Goal: Task Accomplishment & Management: Use online tool/utility

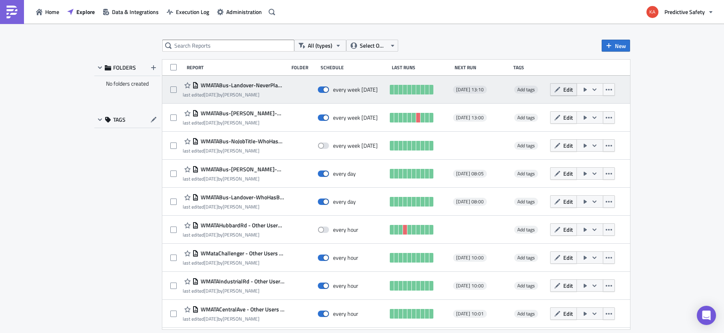
click at [562, 88] on button "Edit" at bounding box center [563, 89] width 27 height 12
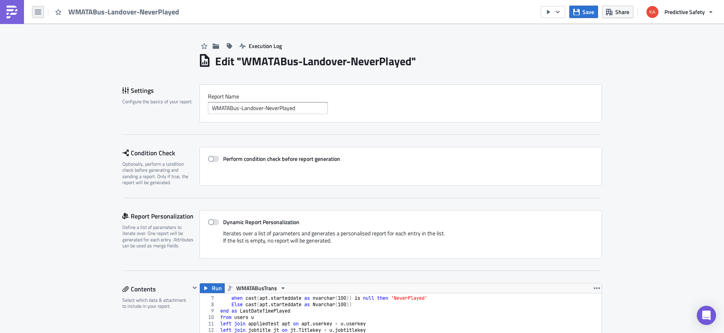
click at [36, 8] on button "button" at bounding box center [38, 12] width 12 height 12
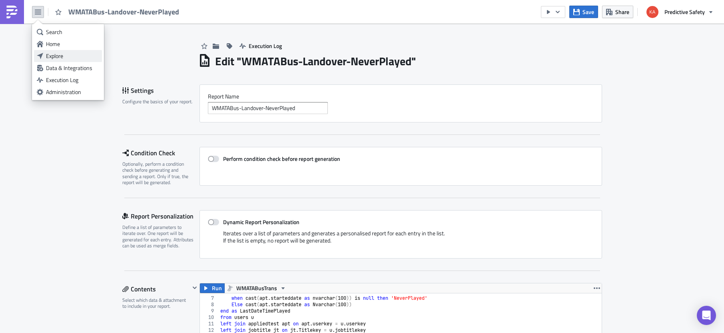
click at [52, 54] on div "Explore" at bounding box center [72, 56] width 53 height 8
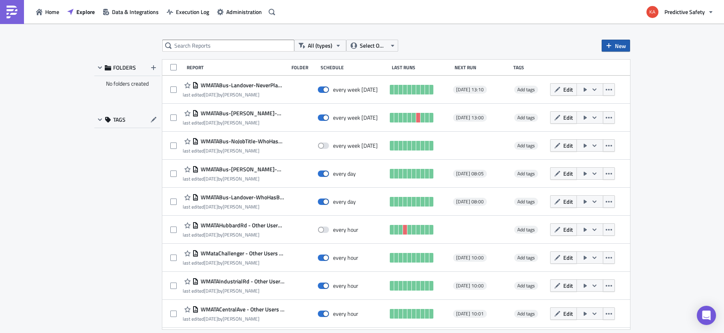
click at [616, 43] on span "New" at bounding box center [620, 46] width 11 height 8
click at [631, 64] on div "Report" at bounding box center [642, 66] width 53 height 8
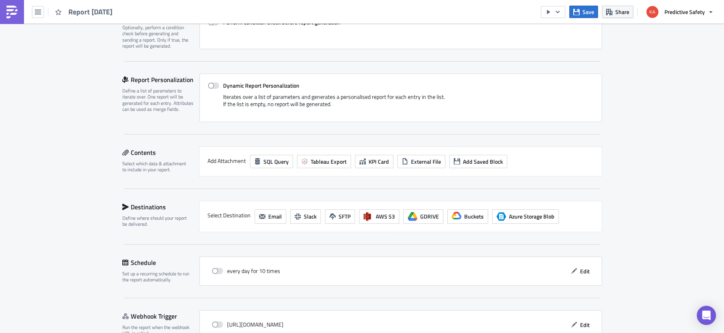
scroll to position [151, 0]
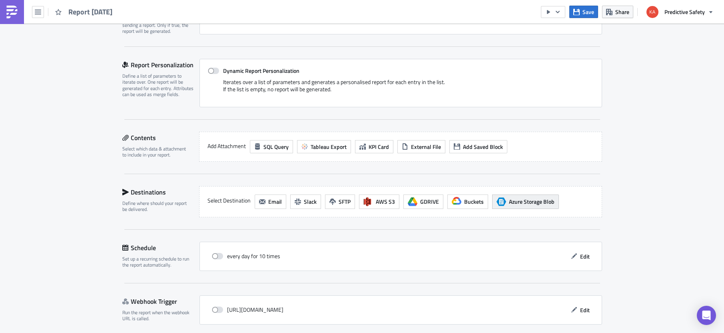
click at [540, 203] on span "Azure Storage Blob" at bounding box center [532, 201] width 46 height 8
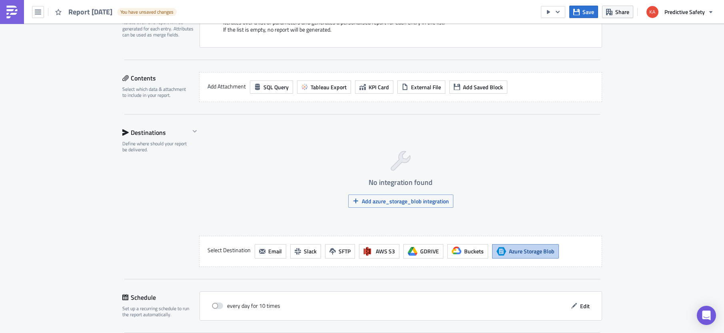
scroll to position [252, 0]
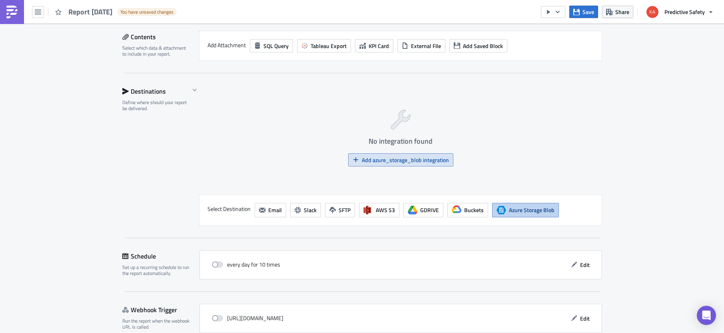
click at [377, 161] on span "Add azure_storage_blob integration" at bounding box center [405, 160] width 87 height 8
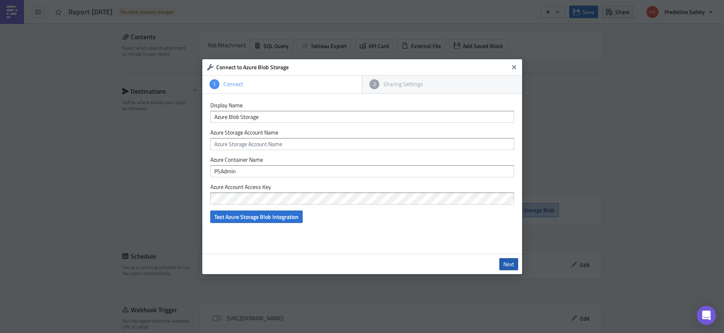
click at [513, 263] on span "Next" at bounding box center [508, 263] width 11 height 7
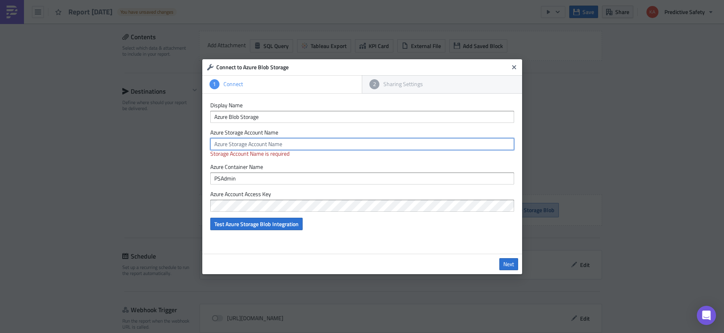
click at [253, 143] on input "text" at bounding box center [362, 144] width 304 height 12
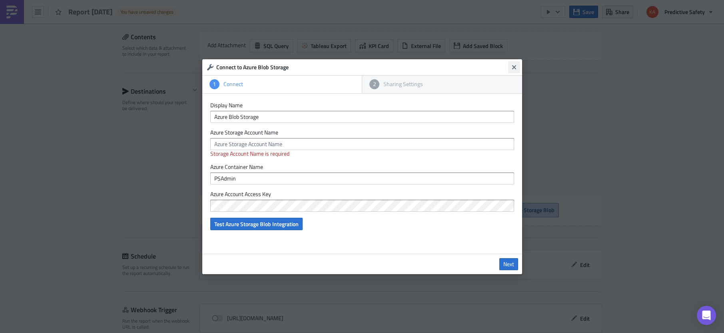
click at [514, 66] on icon "Close" at bounding box center [514, 67] width 6 height 6
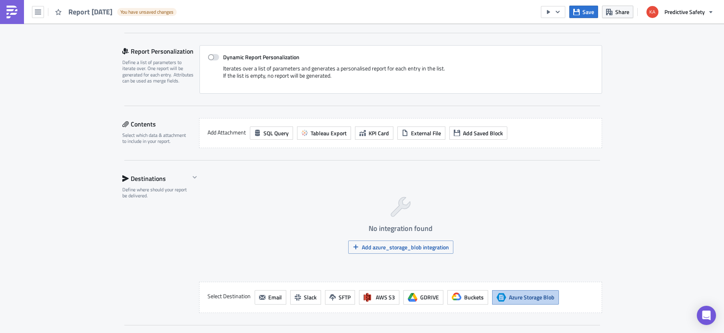
scroll to position [0, 0]
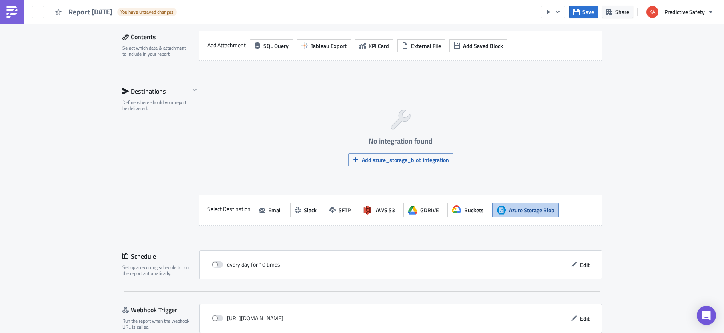
click at [531, 211] on span "Azure Storage Blob" at bounding box center [532, 210] width 46 height 8
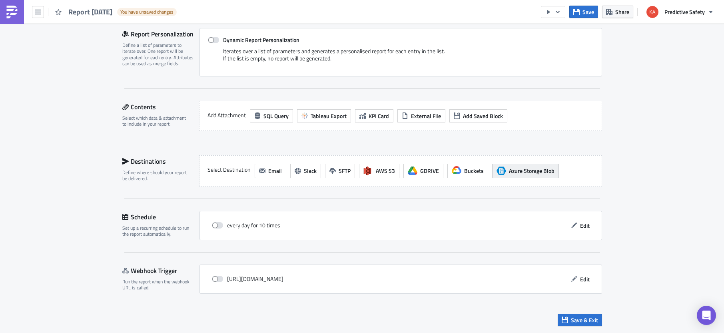
scroll to position [182, 0]
click at [528, 171] on span "Azure Storage Blob" at bounding box center [532, 170] width 46 height 8
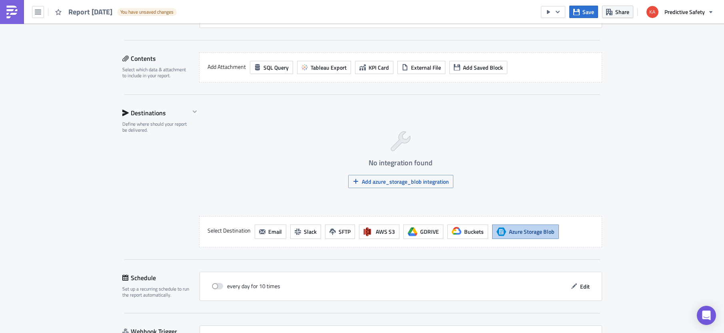
scroll to position [241, 0]
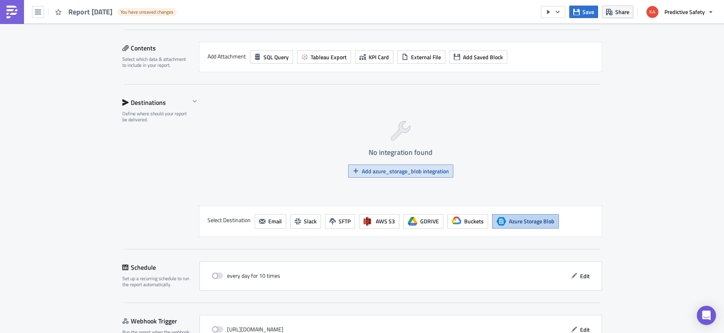
click at [388, 172] on span "Add azure_storage_blob integration" at bounding box center [405, 171] width 87 height 8
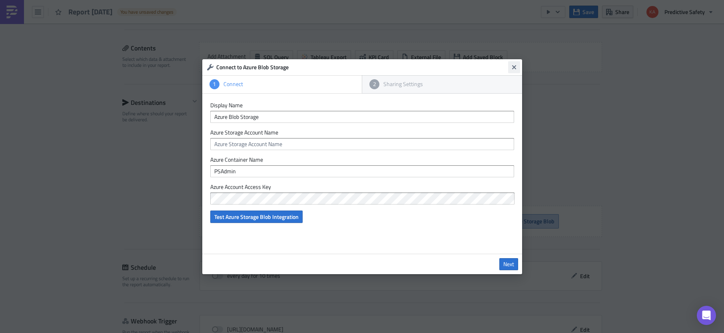
click at [515, 67] on icon "Close" at bounding box center [514, 67] width 4 height 4
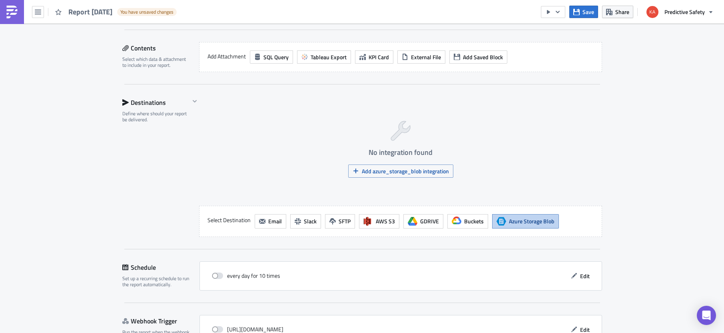
drag, startPoint x: 59, startPoint y: 158, endPoint x: 166, endPoint y: 189, distance: 111.2
click at [60, 156] on div "Execution Log Edit " Report [DATE] " Draft Settings Configure the basics of you…" at bounding box center [362, 83] width 724 height 601
